Goal: Check status: Check status

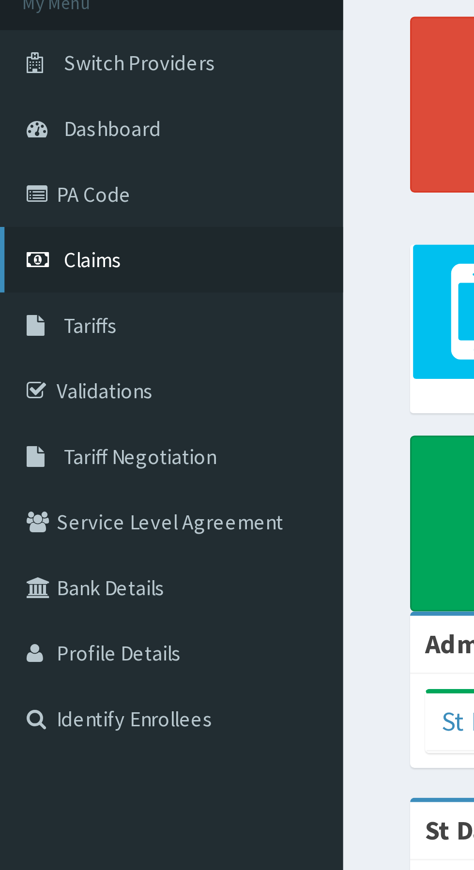
click at [36, 143] on link "Claims" at bounding box center [55, 147] width 111 height 21
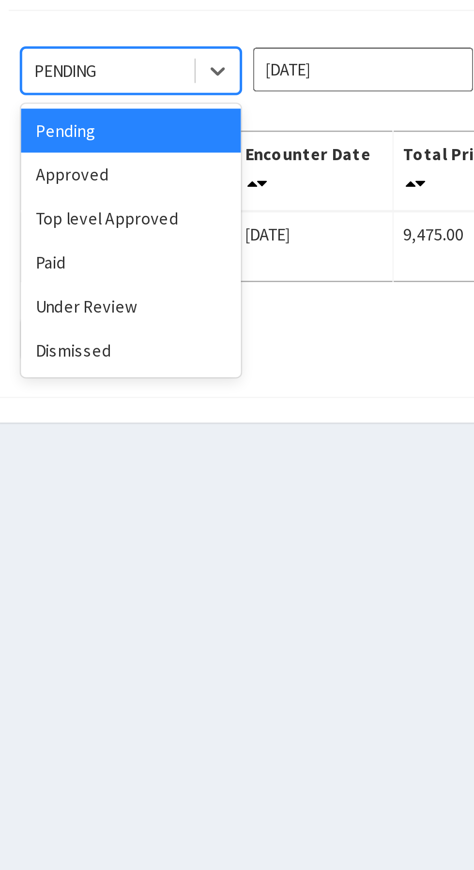
click at [160, 166] on div "Approved" at bounding box center [171, 166] width 87 height 17
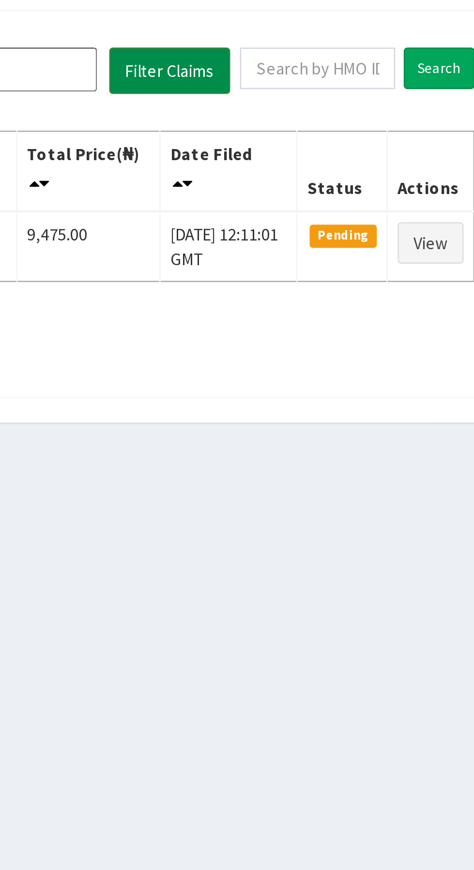
click at [344, 121] on button "Filter Claims" at bounding box center [336, 126] width 48 height 18
